Goal: Task Accomplishment & Management: Use online tool/utility

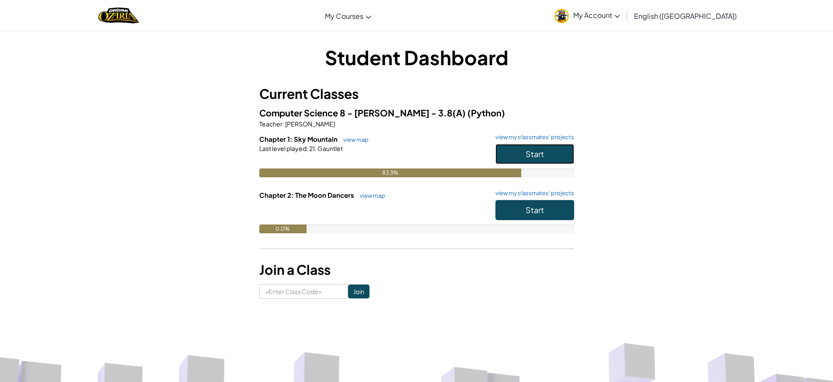
click at [542, 162] on button "Start" at bounding box center [534, 154] width 79 height 20
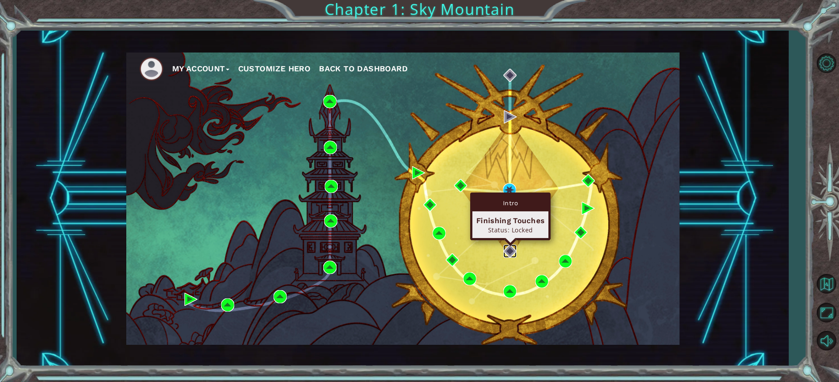
click at [510, 252] on img at bounding box center [509, 250] width 13 height 13
click at [514, 253] on img at bounding box center [509, 250] width 13 height 13
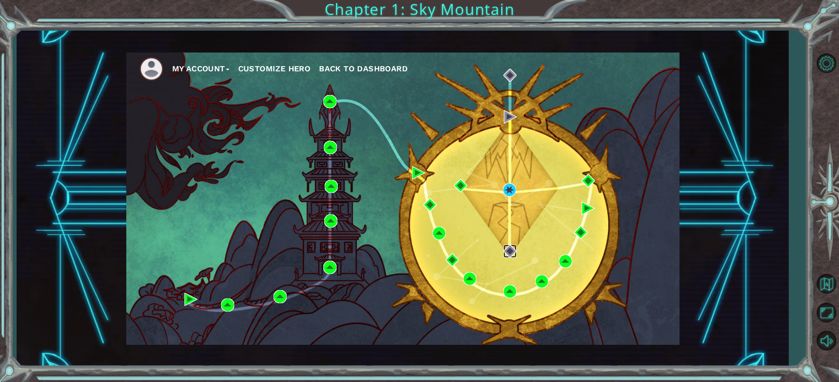
click at [514, 253] on img at bounding box center [509, 250] width 13 height 13
drag, startPoint x: 497, startPoint y: 241, endPoint x: 511, endPoint y: 249, distance: 16.0
click at [503, 245] on div "My Account Customize Hero Back to Dashboard" at bounding box center [402, 198] width 553 height 292
click at [511, 249] on img at bounding box center [509, 250] width 13 height 13
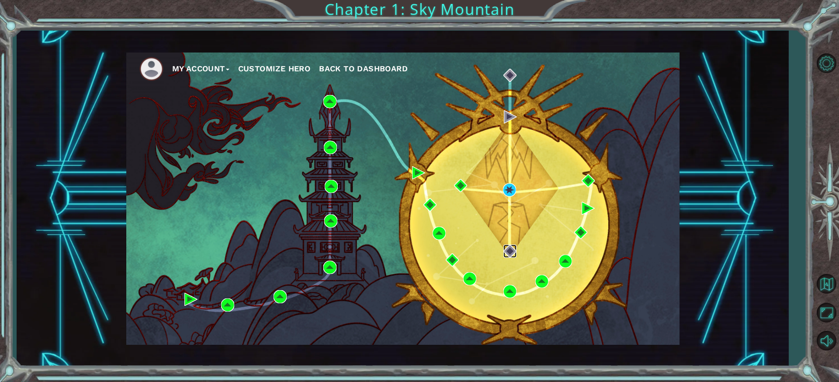
click at [511, 249] on img at bounding box center [509, 250] width 13 height 13
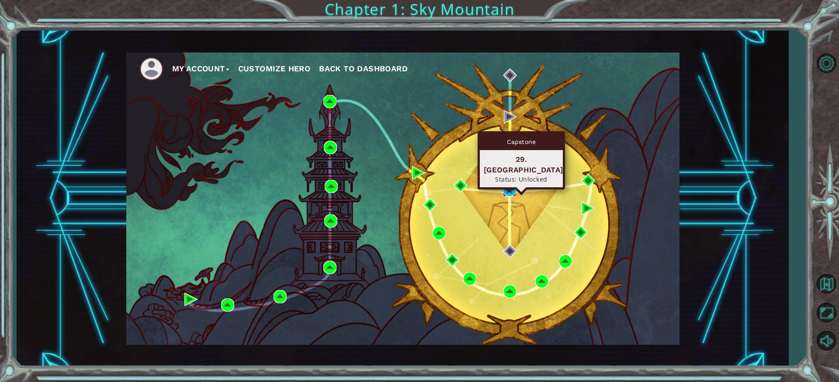
click at [516, 187] on img at bounding box center [509, 189] width 13 height 13
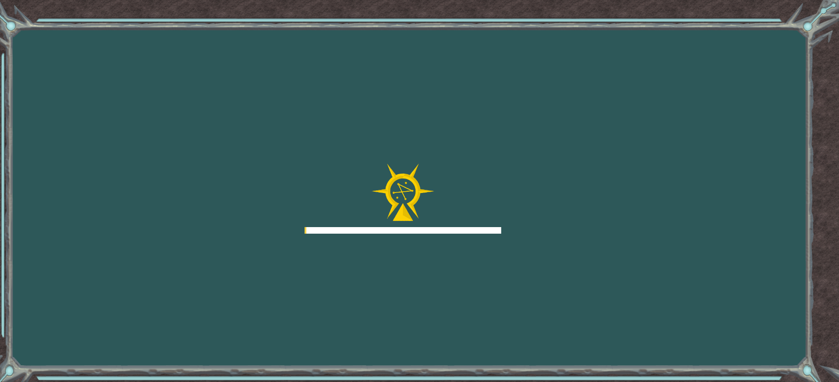
click at [516, 187] on div "Goals Error loading from server. Try refreshing the page. You'll need to join a…" at bounding box center [419, 191] width 839 height 382
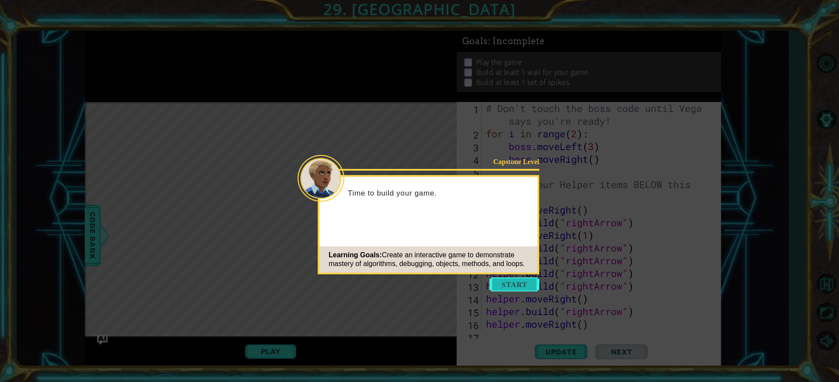
click at [510, 285] on button "Start" at bounding box center [514, 284] width 50 height 14
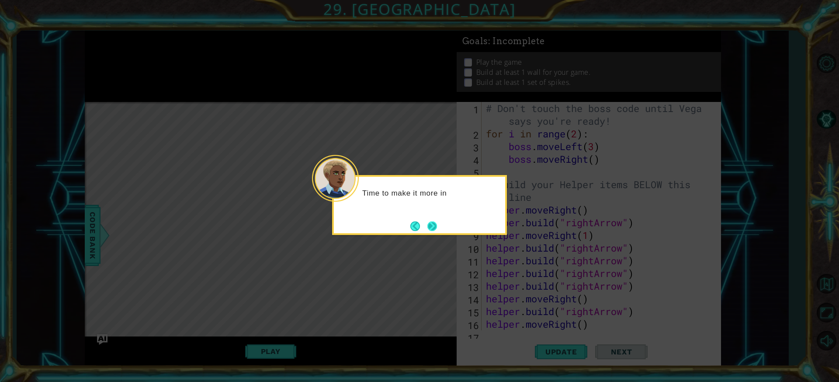
click at [434, 221] on button "Next" at bounding box center [432, 226] width 10 height 10
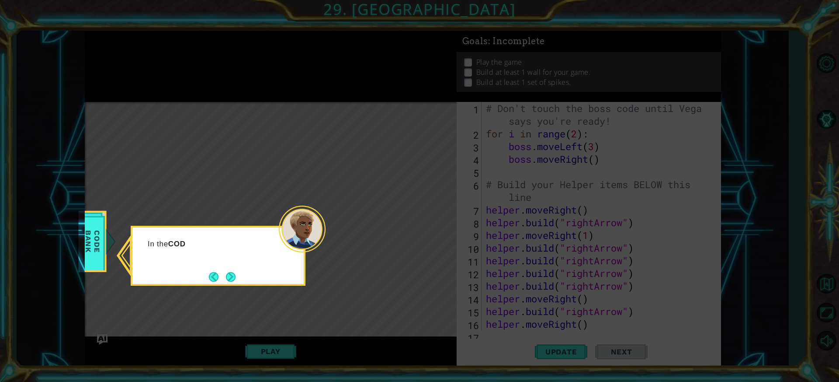
click at [347, 171] on icon at bounding box center [419, 191] width 839 height 382
drag, startPoint x: 347, startPoint y: 171, endPoint x: 266, endPoint y: 146, distance: 85.0
click at [324, 160] on icon at bounding box center [419, 191] width 839 height 382
click at [268, 150] on icon at bounding box center [419, 191] width 839 height 382
drag, startPoint x: 326, startPoint y: 179, endPoint x: 279, endPoint y: 178, distance: 46.8
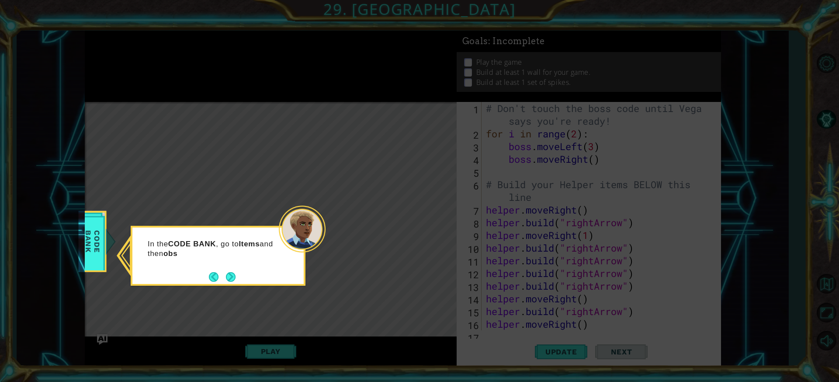
click at [325, 180] on icon at bounding box center [419, 191] width 839 height 382
click at [274, 196] on icon at bounding box center [419, 191] width 839 height 382
click at [277, 208] on icon at bounding box center [419, 191] width 839 height 382
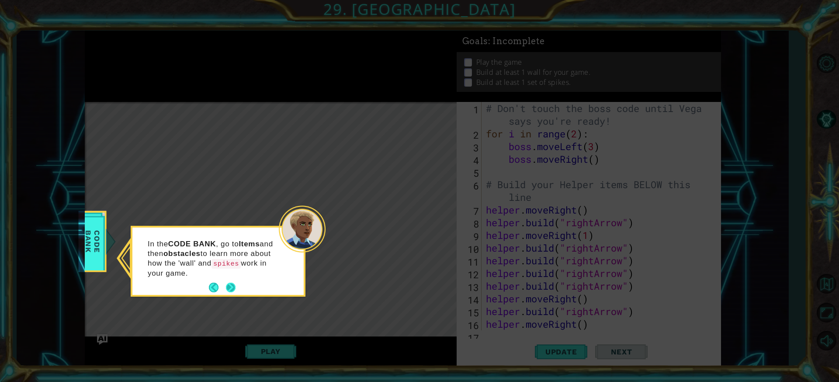
click at [233, 288] on button "Next" at bounding box center [230, 287] width 11 height 11
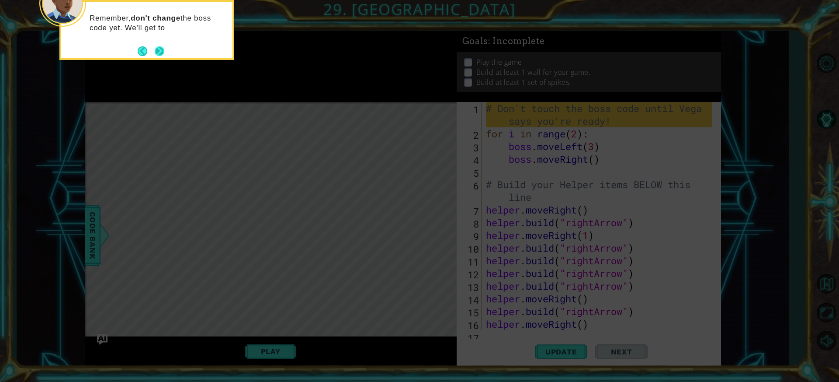
click at [164, 51] on button "Next" at bounding box center [159, 51] width 10 height 10
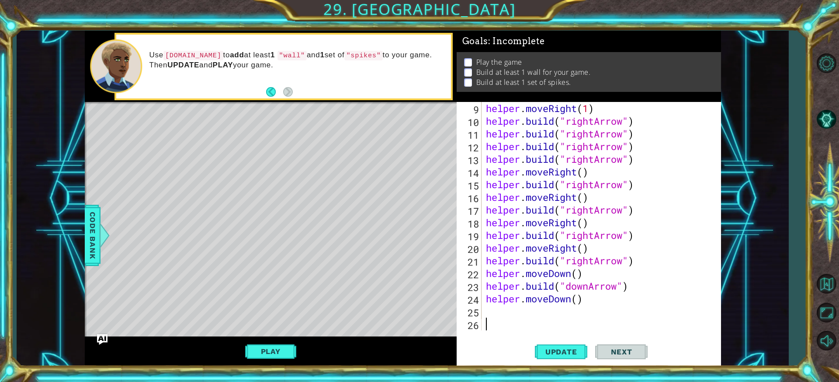
scroll to position [127, 0]
click at [595, 261] on div "helper . moveRight ( 1 ) helper . build ( "rightArrow" ) helper . build ( "righ…" at bounding box center [600, 228] width 232 height 253
click at [586, 247] on div "" rightArrow" press enter " downArrow" press enter" at bounding box center [637, 255] width 165 height 42
click at [267, 347] on button "Play" at bounding box center [270, 351] width 51 height 17
click at [267, 347] on div "helper methods moveLeft(steps) moveRight(steps) moveUp(steps) moveDown(steps) b…" at bounding box center [403, 199] width 636 height 336
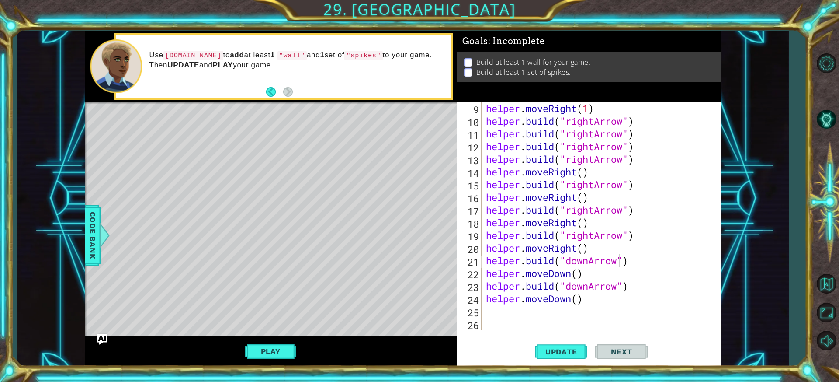
click at [629, 350] on span "Next" at bounding box center [621, 351] width 39 height 9
click at [580, 299] on div "helper . moveRight ( 1 ) helper . build ( "rightArrow" ) helper . build ( "righ…" at bounding box center [600, 228] width 232 height 253
type textarea "helper.moveDown()"
click at [591, 299] on div "helper . moveRight ( 1 ) helper . build ( "rightArrow" ) helper . build ( "righ…" at bounding box center [600, 228] width 232 height 253
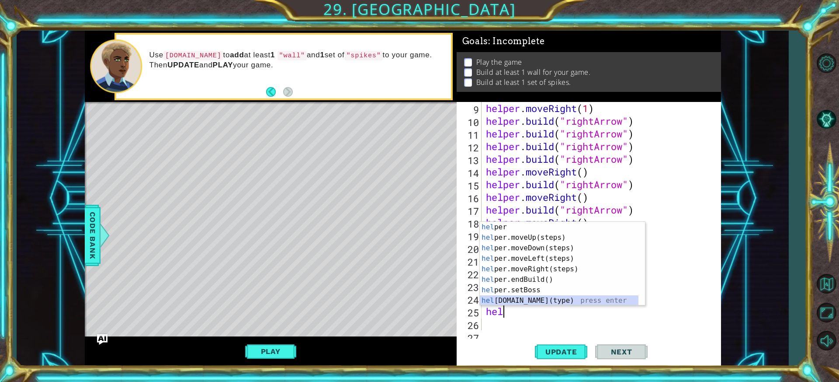
click at [537, 298] on div "hel per press enter hel per.moveUp(steps) press enter hel per.moveDown(steps) p…" at bounding box center [559, 274] width 159 height 105
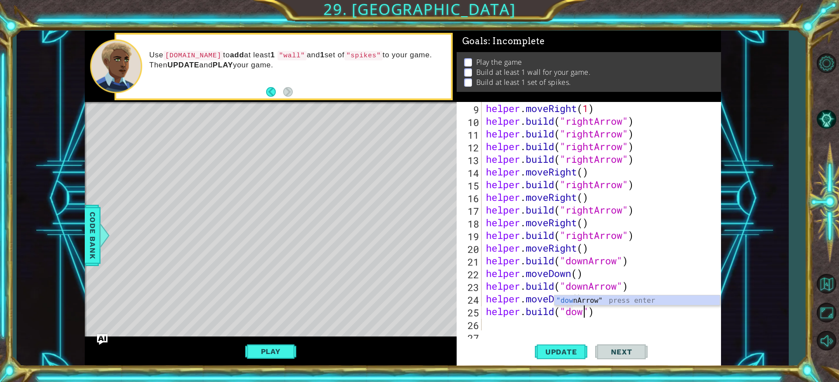
scroll to position [0, 4]
click at [575, 297] on div ""down Arrow" press enter" at bounding box center [637, 310] width 165 height 31
type textarea "[DOMAIN_NAME]("downArrow")"
click at [573, 357] on button "Update" at bounding box center [561, 351] width 52 height 26
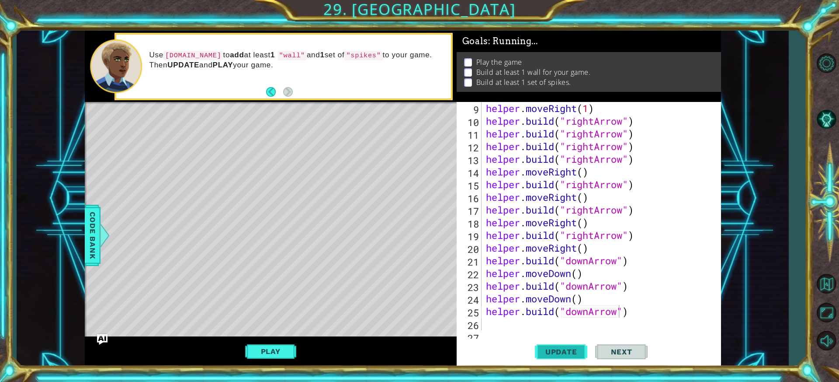
click at [573, 357] on button "Update" at bounding box center [561, 351] width 52 height 26
click at [510, 319] on div "helper . moveRight ( 1 ) helper . build ( "rightArrow" ) helper . build ( "righ…" at bounding box center [600, 228] width 232 height 253
type textarea "h"
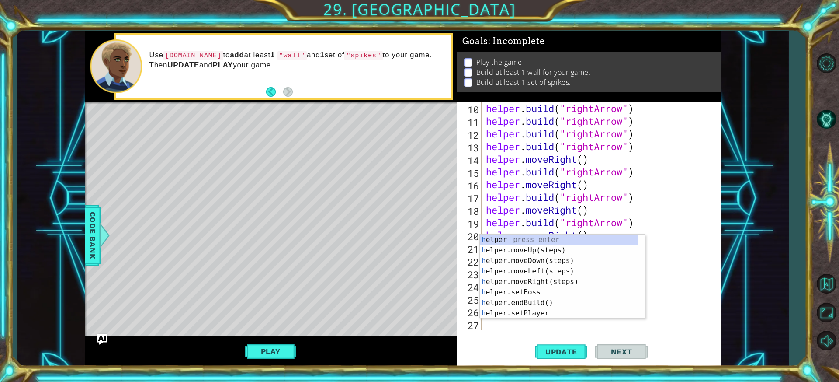
scroll to position [139, 0]
click at [530, 260] on div "h elper press enter h elper.moveUp(steps) press enter h elper.moveDown(steps) p…" at bounding box center [562, 286] width 165 height 105
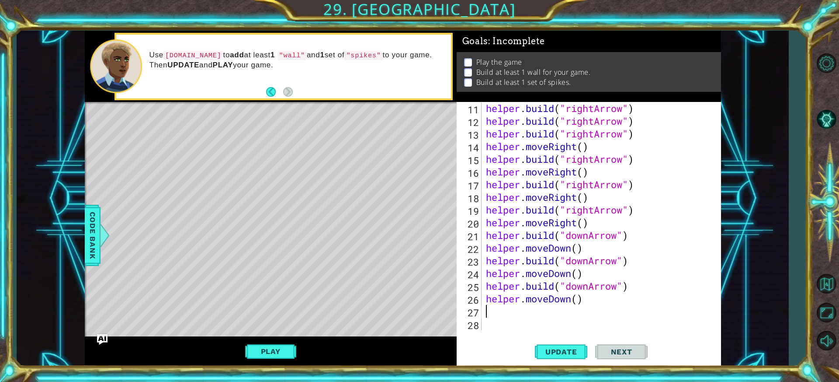
scroll to position [152, 0]
type textarea "j"
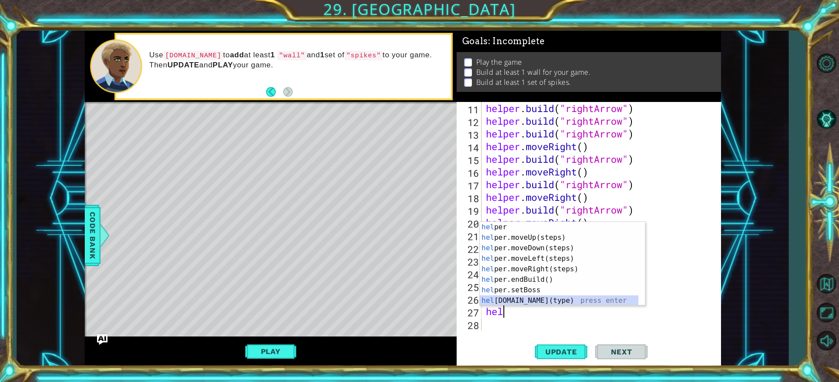
click at [513, 303] on div "hel per press enter hel per.moveUp(steps) press enter hel per.moveDown(steps) p…" at bounding box center [559, 274] width 159 height 105
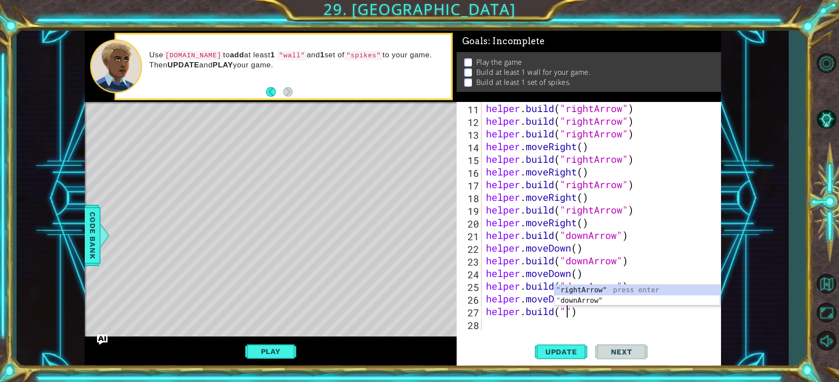
click at [582, 299] on div "" rightArrow" press enter " downArrow" press enter" at bounding box center [637, 306] width 165 height 42
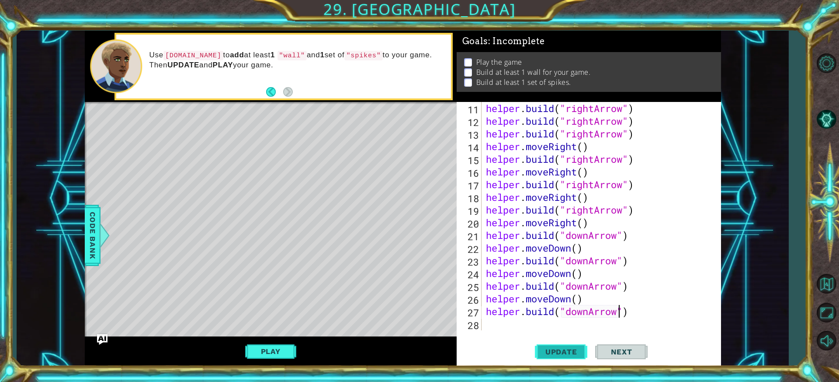
type textarea "[DOMAIN_NAME]("downArrow")"
click at [548, 358] on button "Update" at bounding box center [561, 351] width 52 height 26
click at [554, 329] on div "helper . build ( "rightArrow" ) helper . build ( "rightArrow" ) helper . build …" at bounding box center [600, 228] width 232 height 253
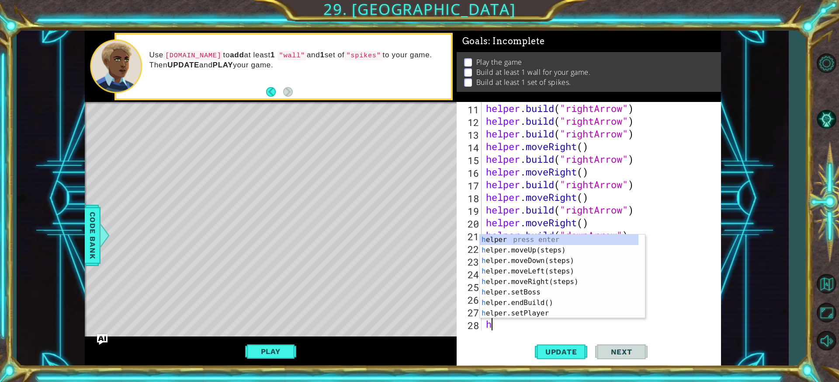
scroll to position [165, 0]
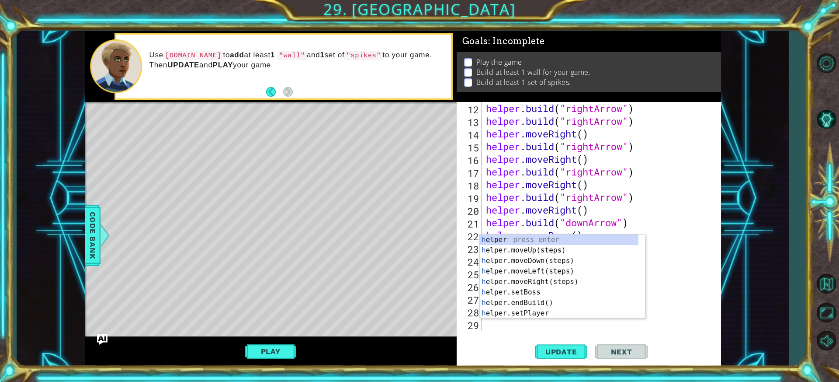
type textarea "hel"
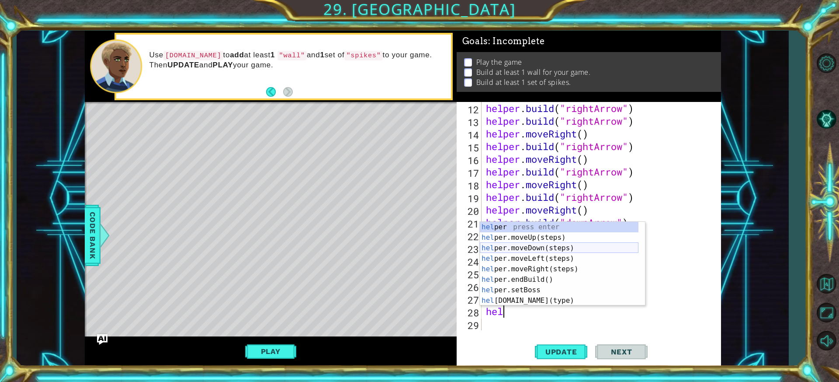
click at [531, 248] on div "hel per press enter hel per.moveUp(steps) press enter hel per.moveDown(steps) p…" at bounding box center [559, 274] width 159 height 105
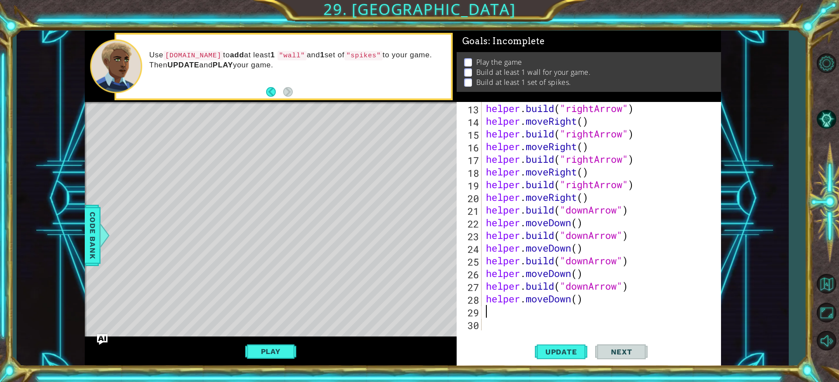
scroll to position [177, 0]
drag, startPoint x: 486, startPoint y: 282, endPoint x: 643, endPoint y: 290, distance: 157.5
click at [643, 290] on div "helper . build ( "rightArrow" ) helper . moveRight ( ) helper . build ( "rightA…" at bounding box center [600, 228] width 232 height 253
type textarea "[DOMAIN_NAME]("downArrow")"
click at [489, 317] on div "helper . build ( "rightArrow" ) helper . moveRight ( ) helper . build ( "rightA…" at bounding box center [600, 228] width 232 height 253
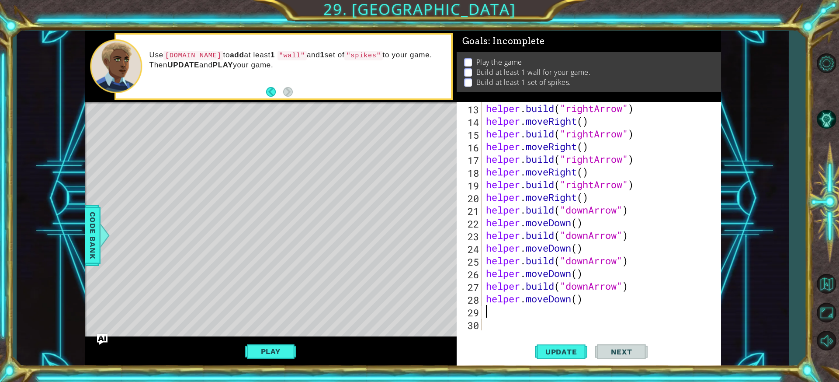
paste textarea "[DOMAIN_NAME]("downArrow")"
click at [559, 353] on span "Update" at bounding box center [561, 351] width 49 height 9
click at [262, 352] on button "Play" at bounding box center [270, 351] width 51 height 17
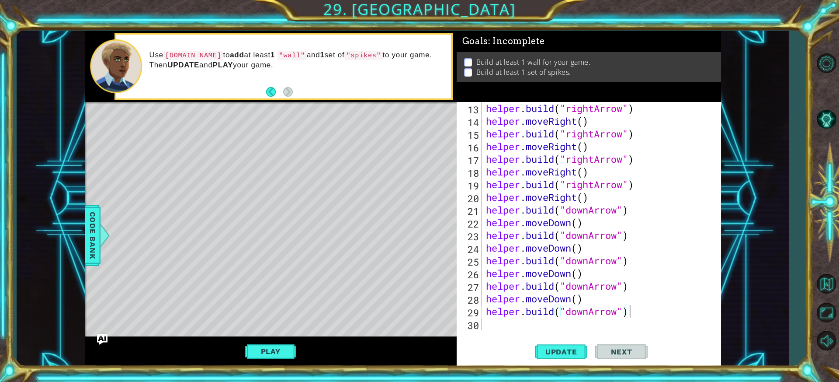
click at [628, 354] on span "Next" at bounding box center [621, 351] width 39 height 9
click at [621, 344] on button "Next" at bounding box center [621, 351] width 52 height 26
drag, startPoint x: 621, startPoint y: 344, endPoint x: 633, endPoint y: 351, distance: 13.9
click at [632, 350] on button "Next" at bounding box center [621, 351] width 52 height 26
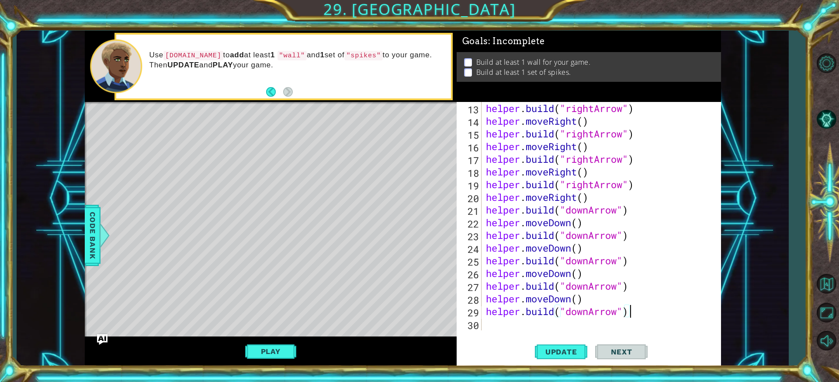
click at [633, 351] on span "Next" at bounding box center [621, 351] width 39 height 9
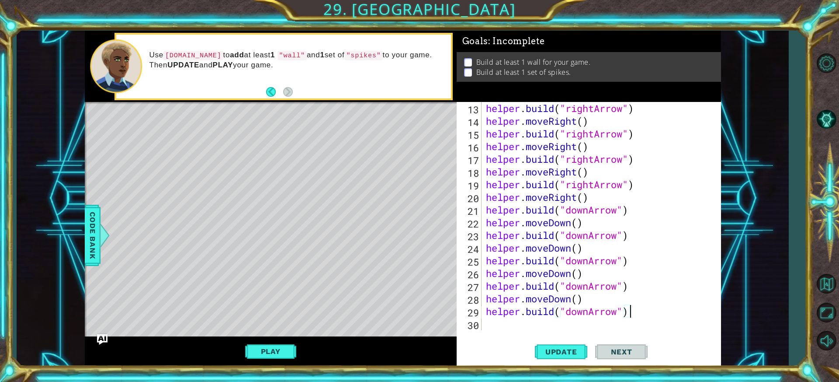
click at [633, 351] on span "Next" at bounding box center [621, 351] width 39 height 9
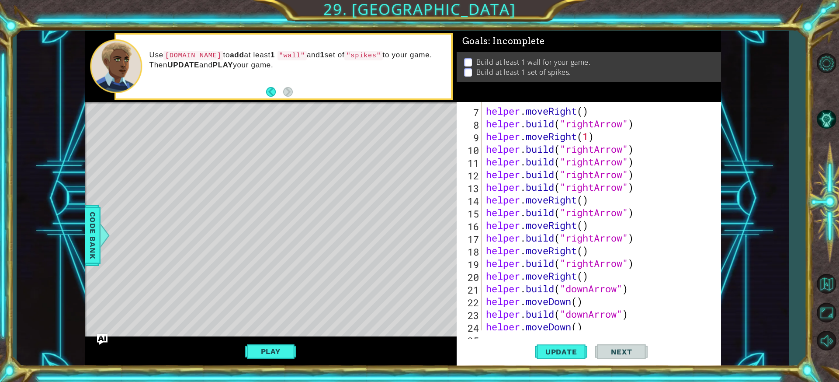
scroll to position [0, 0]
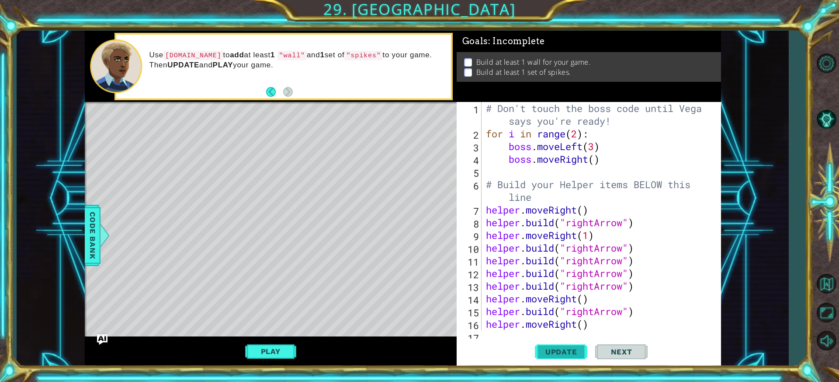
click at [574, 347] on span "Update" at bounding box center [561, 351] width 49 height 9
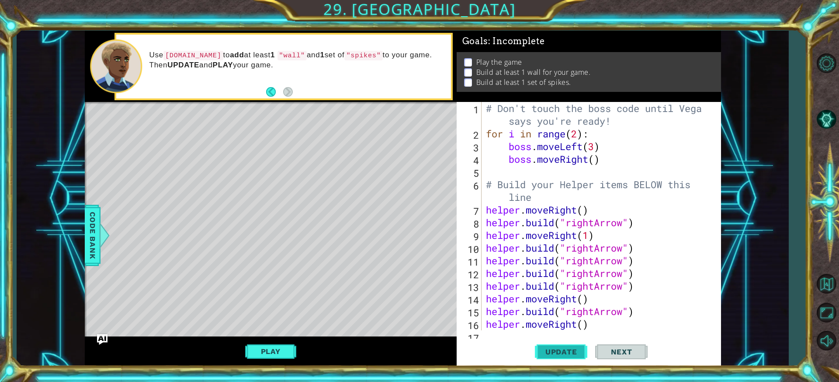
click at [574, 347] on span "Update" at bounding box center [561, 351] width 49 height 9
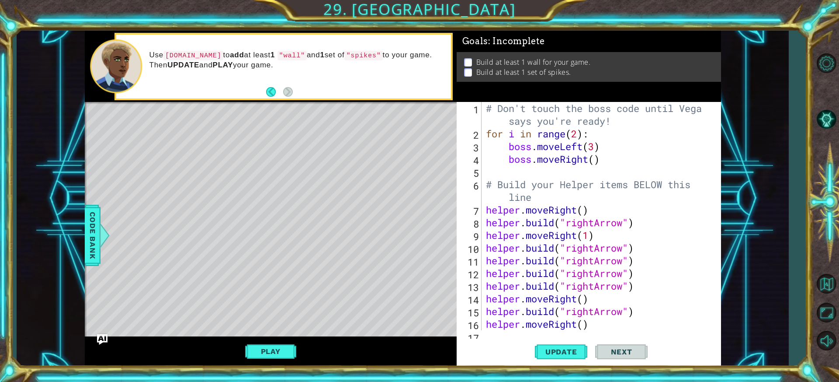
click at [292, 349] on button "Play" at bounding box center [270, 351] width 51 height 17
click at [623, 348] on span "Next" at bounding box center [621, 351] width 39 height 9
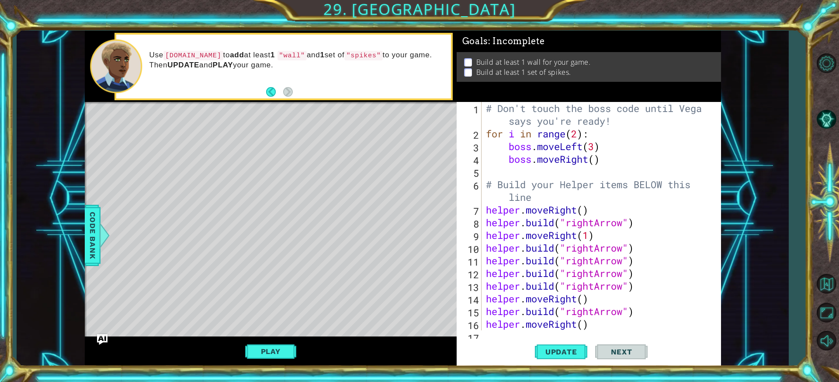
click at [623, 348] on span "Next" at bounding box center [621, 351] width 39 height 9
click at [468, 59] on p at bounding box center [468, 62] width 8 height 8
type textarea "helper.moveRight(1)"
click at [597, 234] on div "# Don't touch the boss code until [PERSON_NAME] says you're ready! for i in ran…" at bounding box center [600, 235] width 232 height 266
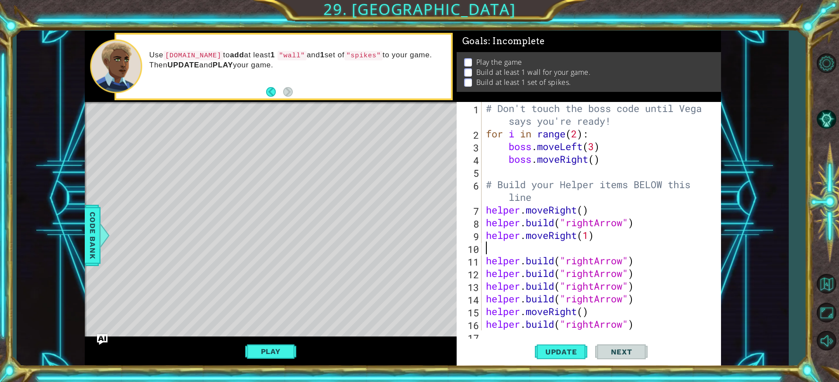
type textarea "h"
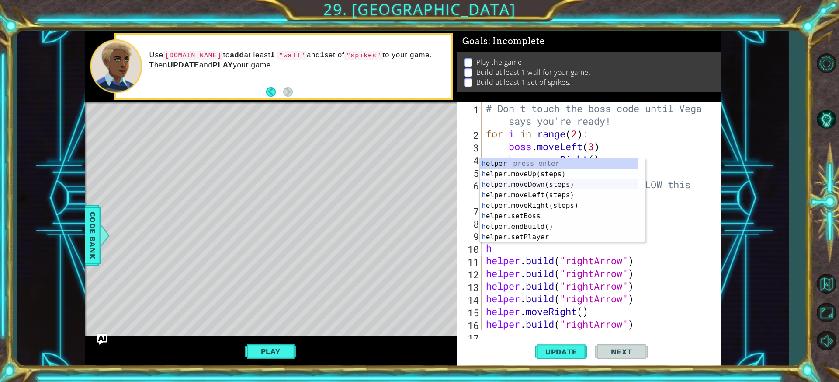
click at [531, 181] on div "h elper press enter h elper.moveUp(steps) press enter h elper.moveDown(steps) p…" at bounding box center [559, 210] width 159 height 105
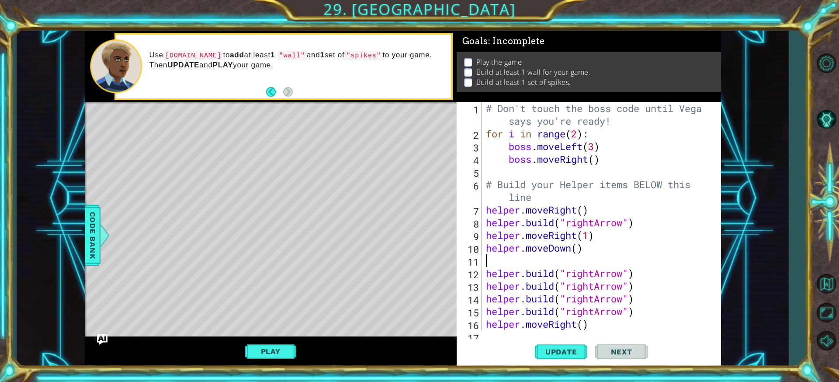
type textarea "h"
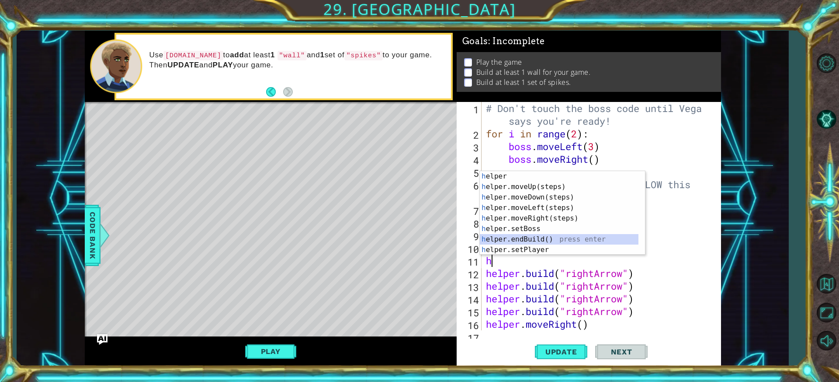
click at [557, 240] on div "h elper press enter h elper.moveUp(steps) press enter h elper.moveDown(steps) p…" at bounding box center [559, 223] width 159 height 105
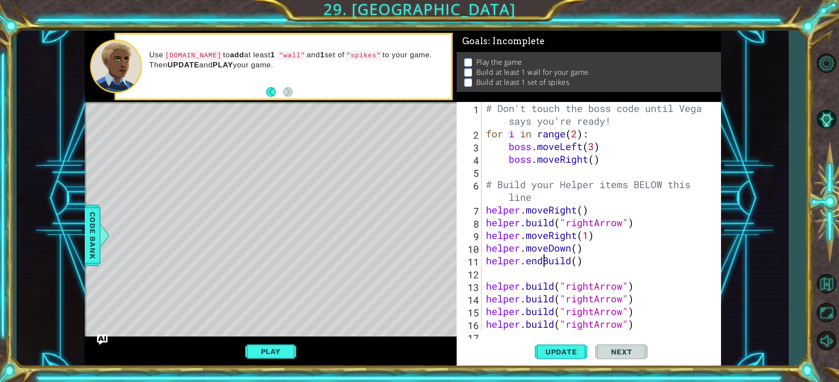
click at [542, 261] on div "# Don't touch the boss code until [PERSON_NAME] says you're ready! for i in ran…" at bounding box center [600, 235] width 232 height 266
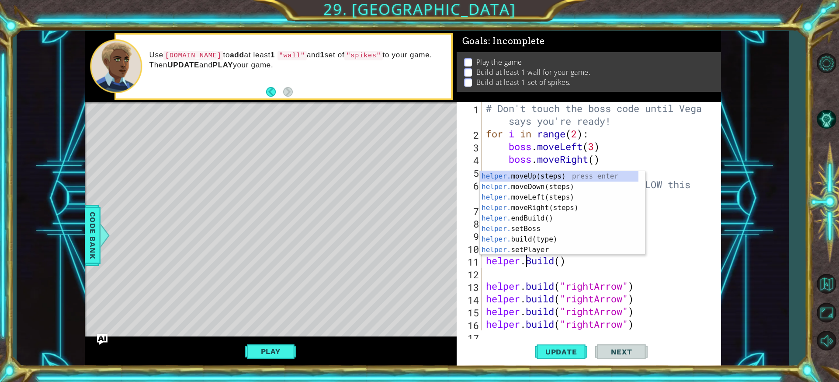
click at [561, 263] on div "# Don't touch the boss code until [PERSON_NAME] says you're ready! for i in ran…" at bounding box center [600, 235] width 232 height 266
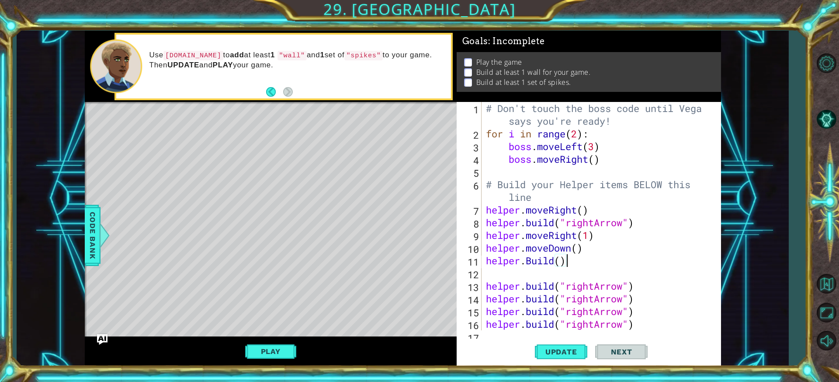
click at [570, 262] on div "# Don't touch the boss code until [PERSON_NAME] says you're ready! for i in ran…" at bounding box center [600, 235] width 232 height 266
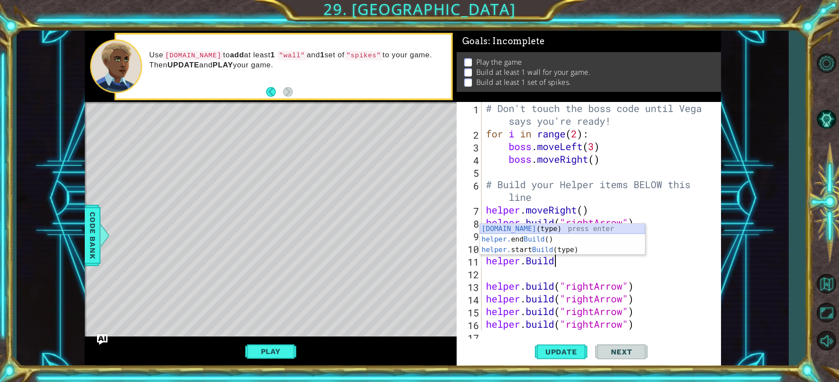
click at [561, 225] on div "[DOMAIN_NAME] (type) press enter helper. end Build () press enter helper. start…" at bounding box center [562, 249] width 165 height 52
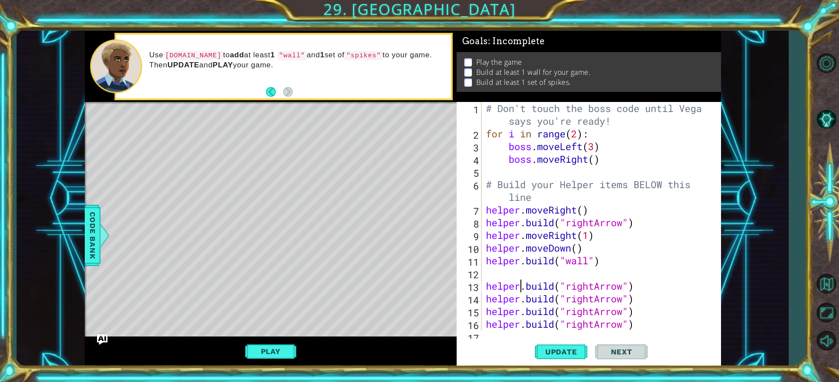
click at [519, 280] on div "# Don't touch the boss code until [PERSON_NAME] says you're ready! for i in ran…" at bounding box center [600, 235] width 232 height 266
type textarea "[DOMAIN_NAME]("rightArrow")"
click at [519, 269] on div "# Don't touch the boss code until [PERSON_NAME] says you're ready! for i in ran…" at bounding box center [600, 235] width 232 height 266
type textarea "h"
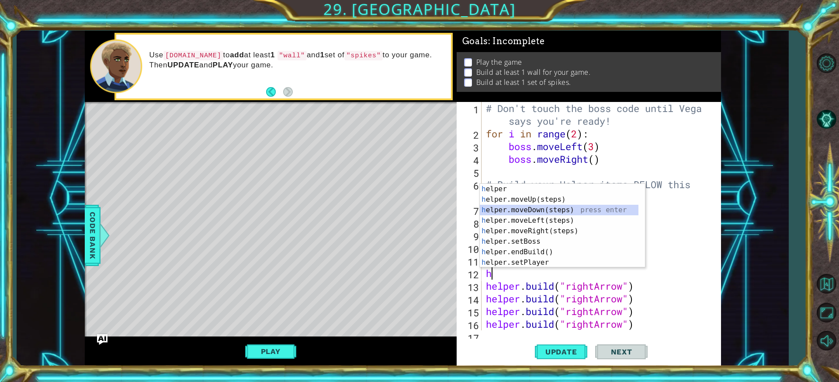
click at [547, 213] on div "h elper press enter h elper.moveUp(steps) press enter h elper.moveDown(steps) p…" at bounding box center [559, 236] width 159 height 105
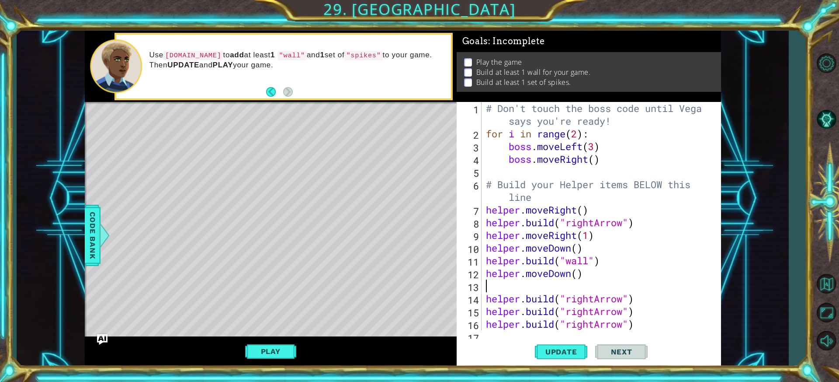
type textarea "h"
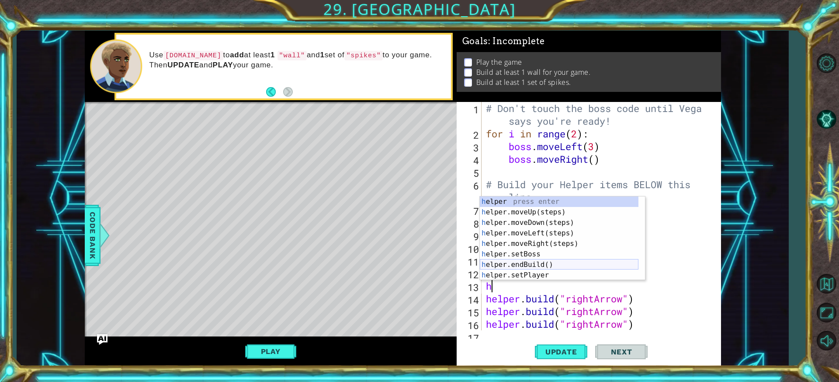
click at [543, 262] on div "h elper press enter h elper.moveUp(steps) press enter h elper.moveDown(steps) p…" at bounding box center [559, 248] width 159 height 105
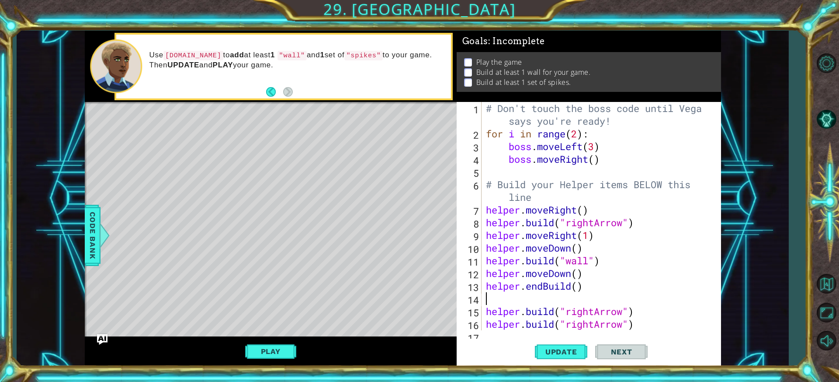
click at [543, 284] on div "# Don't touch the boss code until [PERSON_NAME] says you're ready! for i in ran…" at bounding box center [600, 235] width 232 height 266
click at [565, 285] on div "# Don't touch the boss code until [PERSON_NAME] says you're ready! for i in ran…" at bounding box center [600, 235] width 232 height 266
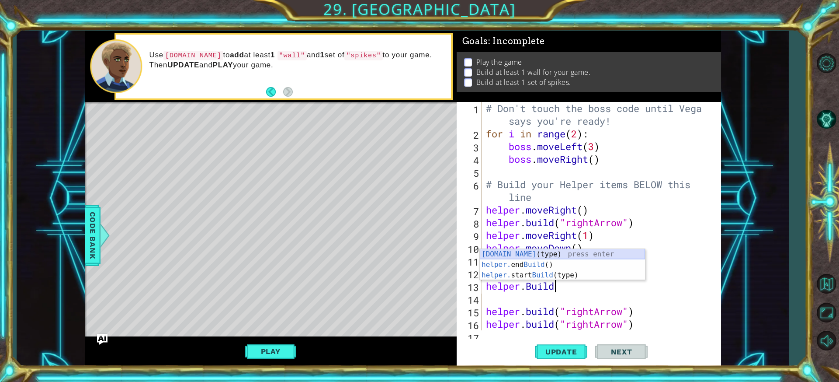
click at [562, 250] on div "[DOMAIN_NAME] (type) press enter helper. end Build () press enter helper. start…" at bounding box center [562, 275] width 165 height 52
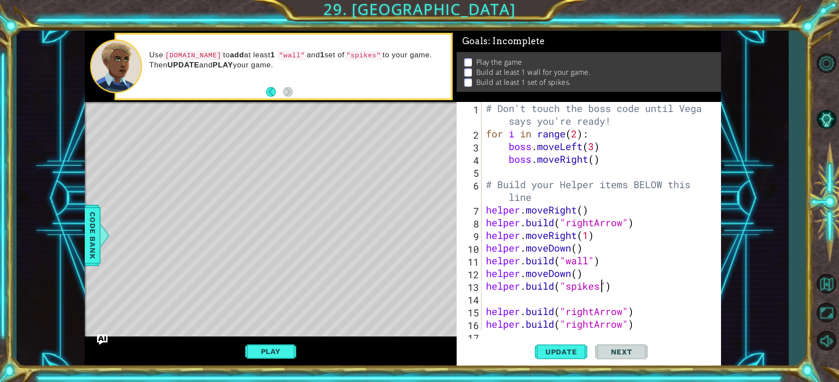
scroll to position [0, 5]
type textarea "[DOMAIN_NAME]("spikes")"
click at [563, 353] on span "Update" at bounding box center [561, 351] width 49 height 9
click at [284, 344] on button "Play" at bounding box center [270, 351] width 51 height 17
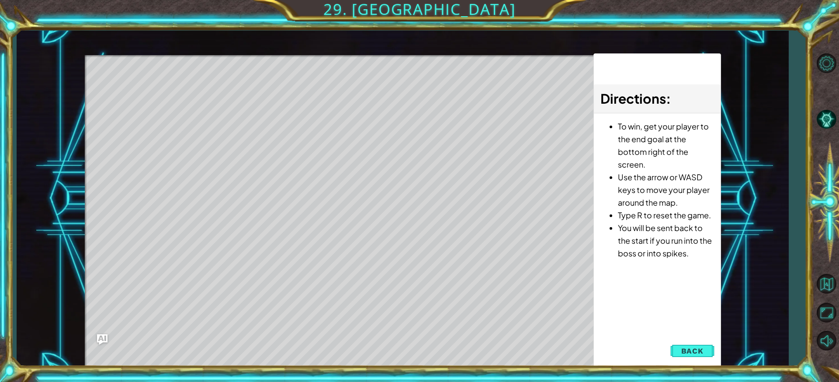
scroll to position [0, 0]
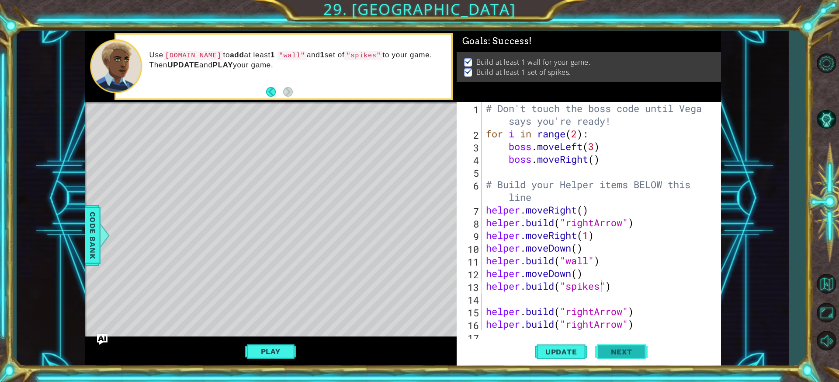
click at [646, 345] on button "Next" at bounding box center [621, 352] width 52 height 26
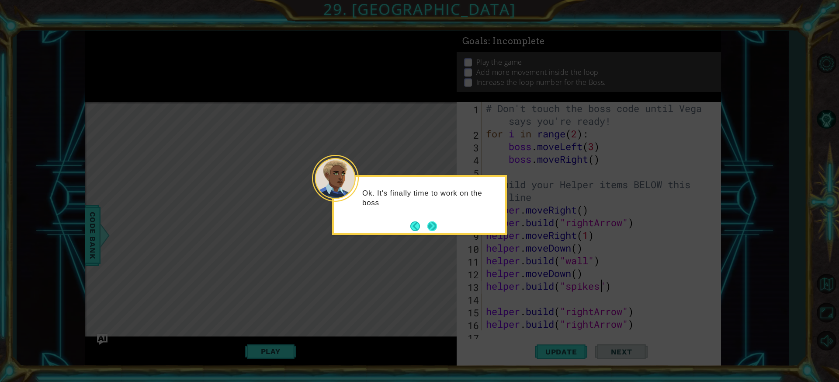
click at [437, 226] on button "Next" at bounding box center [432, 226] width 10 height 10
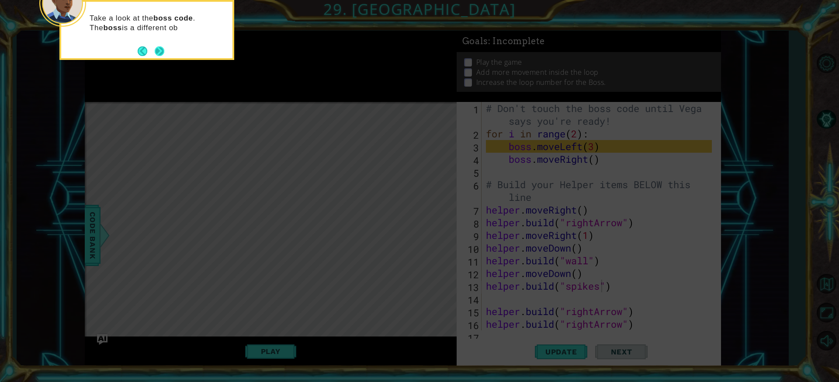
click at [158, 58] on div "Take a look at the boss code . The boss is a different ob" at bounding box center [146, 30] width 175 height 60
click at [162, 50] on button "Next" at bounding box center [160, 52] width 10 height 10
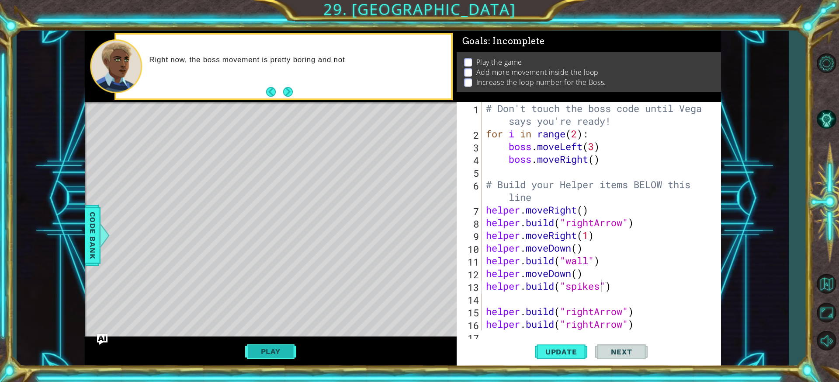
click at [278, 352] on button "Play" at bounding box center [270, 351] width 51 height 17
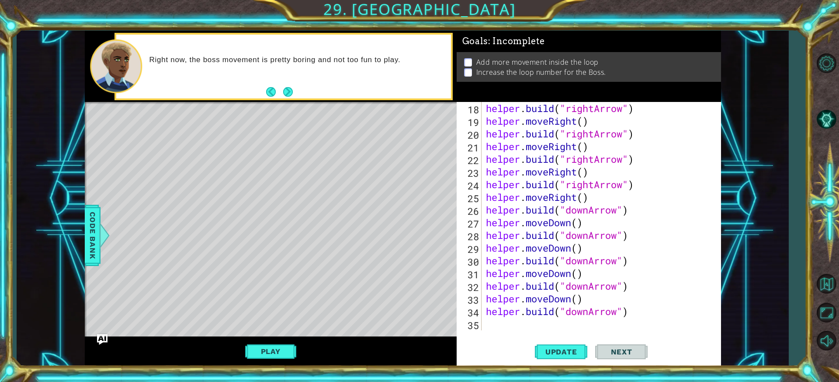
click at [489, 328] on div "helper . build ( "rightArrow" ) helper . moveRight ( ) helper . build ( "rightA…" at bounding box center [600, 228] width 232 height 253
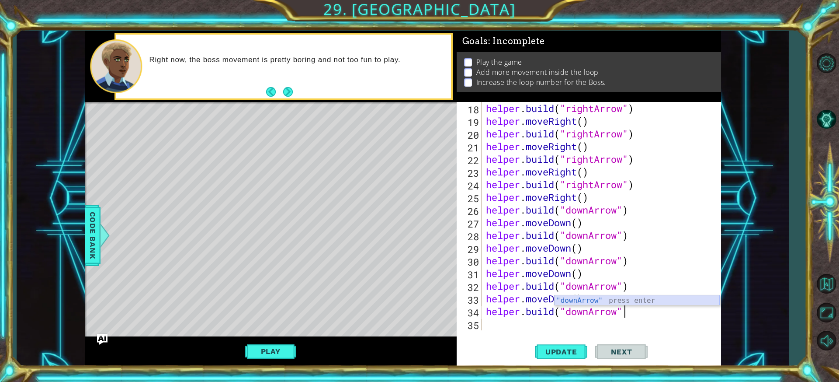
click at [582, 297] on div ""downArrow" press enter" at bounding box center [637, 310] width 165 height 31
type textarea "[DOMAIN_NAME]("downArrow"
click at [496, 327] on div "helper . build ( "rightArrow" ) helper . moveRight ( ) helper . build ( "rightA…" at bounding box center [600, 228] width 232 height 253
type textarea "[DOMAIN_NAME]("downArrow"
click at [509, 329] on div "helper . build ( "rightArrow" ) helper . moveRight ( ) helper . build ( "rightA…" at bounding box center [600, 228] width 232 height 253
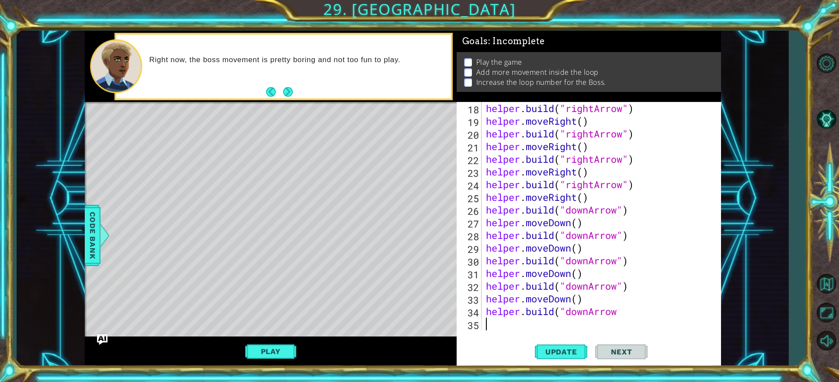
click at [509, 329] on div "helper . build ( "rightArrow" ) helper . moveRight ( ) helper . build ( "rightA…" at bounding box center [600, 228] width 232 height 253
click at [622, 309] on div "helper . build ( "rightArrow" ) helper . moveRight ( ) helper . build ( "rightA…" at bounding box center [600, 228] width 232 height 253
click at [591, 305] on div ""downArrow" press enter" at bounding box center [637, 310] width 165 height 31
click at [575, 360] on button "Update" at bounding box center [561, 351] width 52 height 26
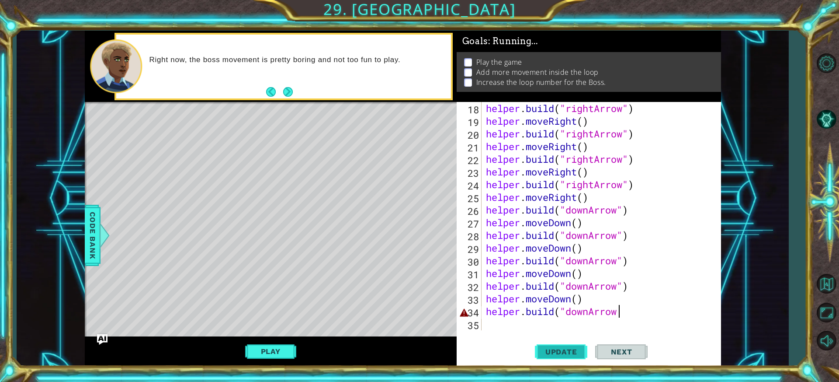
click at [575, 360] on button "Update" at bounding box center [561, 351] width 52 height 26
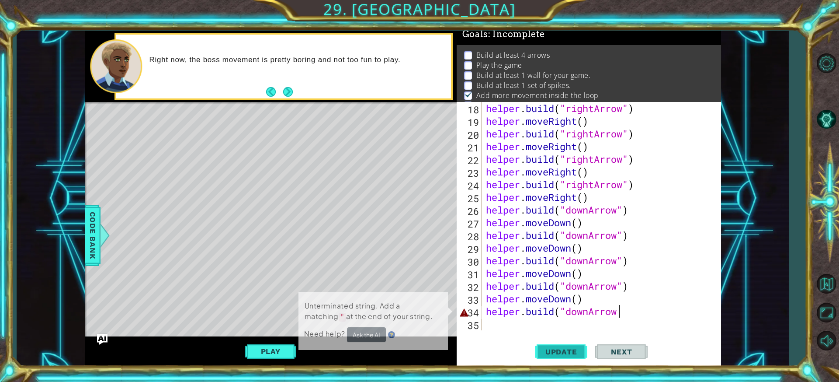
click at [575, 360] on button "Update" at bounding box center [561, 351] width 52 height 26
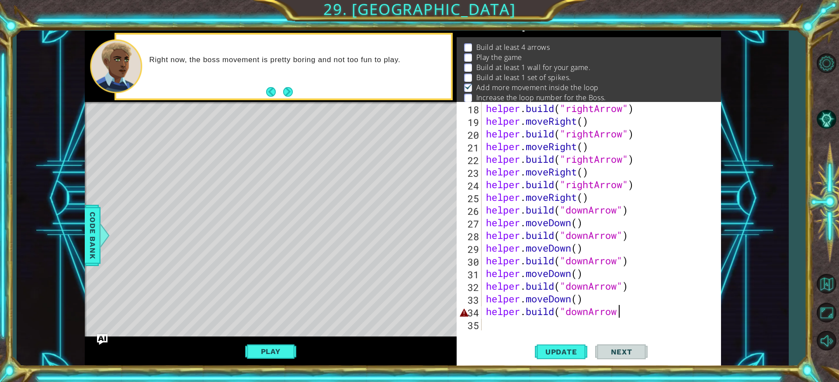
scroll to position [15, 0]
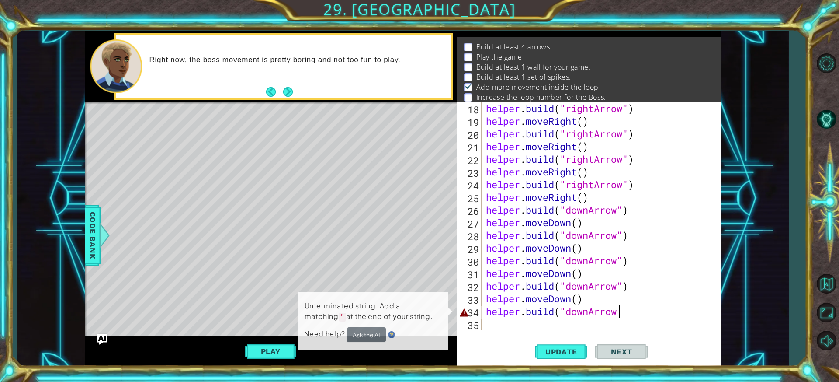
click at [625, 308] on div "helper . build ( "rightArrow" ) helper . moveRight ( ) helper . build ( "rightA…" at bounding box center [600, 228] width 232 height 253
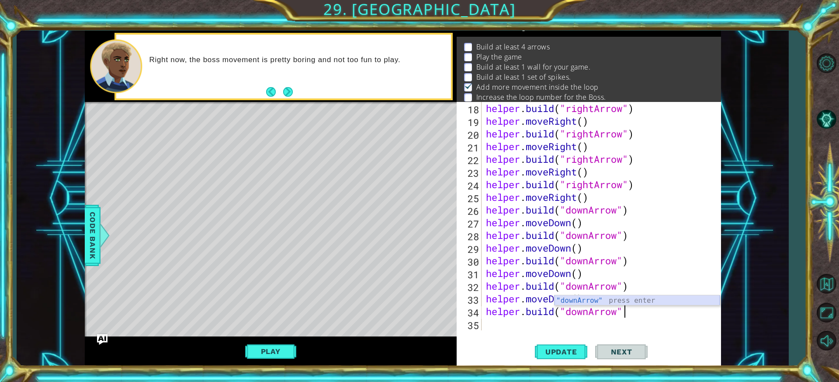
click at [582, 300] on div ""downArrow" press enter" at bounding box center [637, 310] width 165 height 31
type textarea "[DOMAIN_NAME]("downArrow")"
click at [566, 347] on span "Update" at bounding box center [561, 351] width 49 height 9
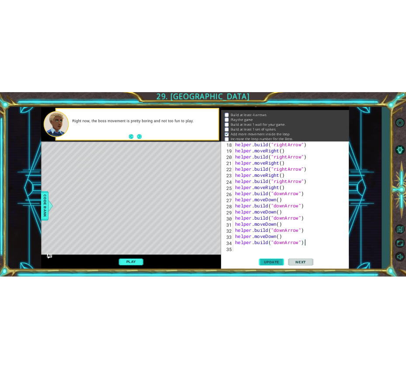
scroll to position [0, 0]
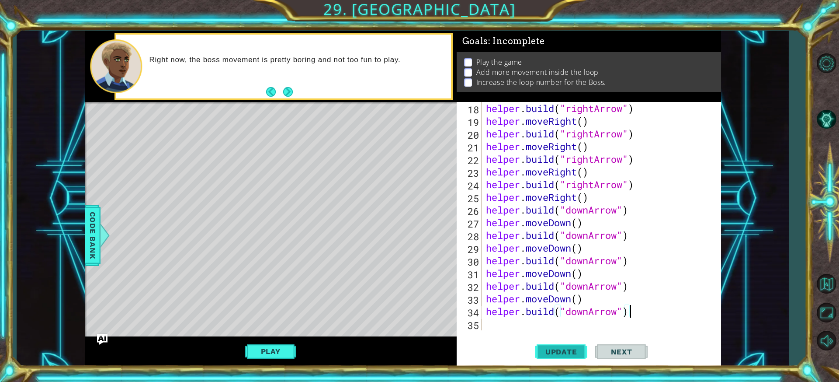
click at [563, 349] on span "Update" at bounding box center [561, 351] width 49 height 9
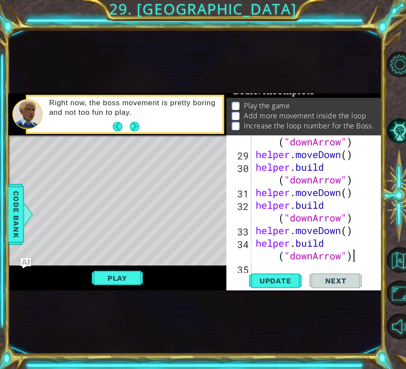
scroll to position [469, 0]
